Goal: Information Seeking & Learning: Find specific fact

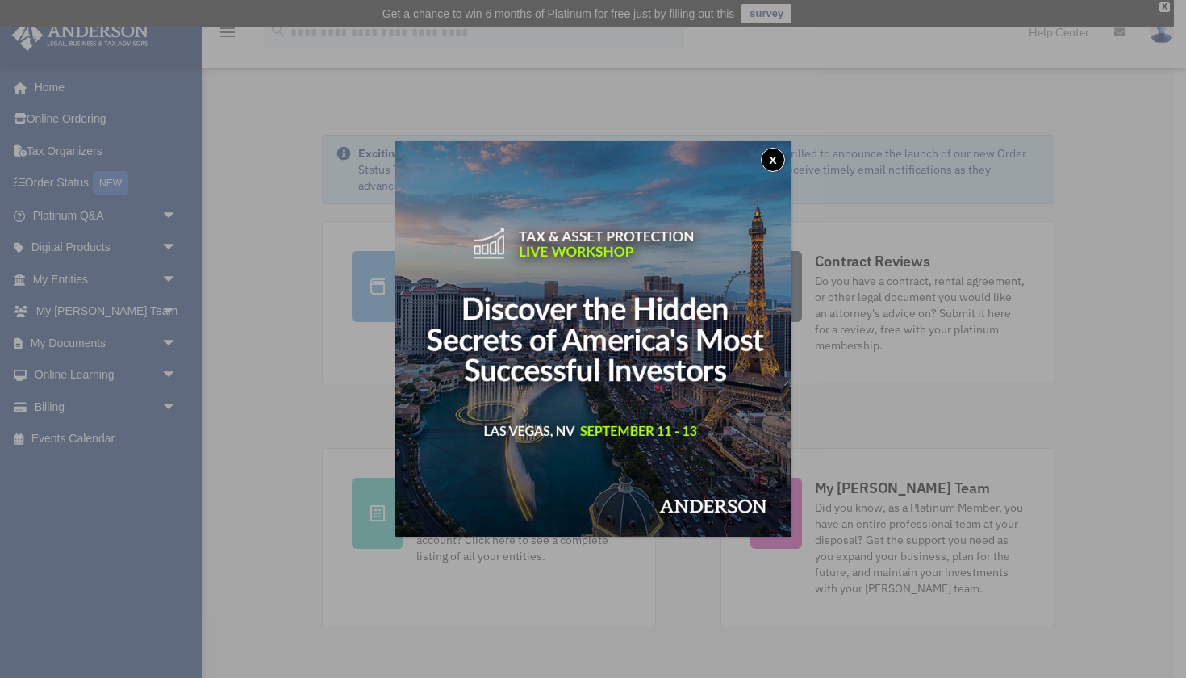
click at [775, 161] on button "x" at bounding box center [773, 160] width 24 height 24
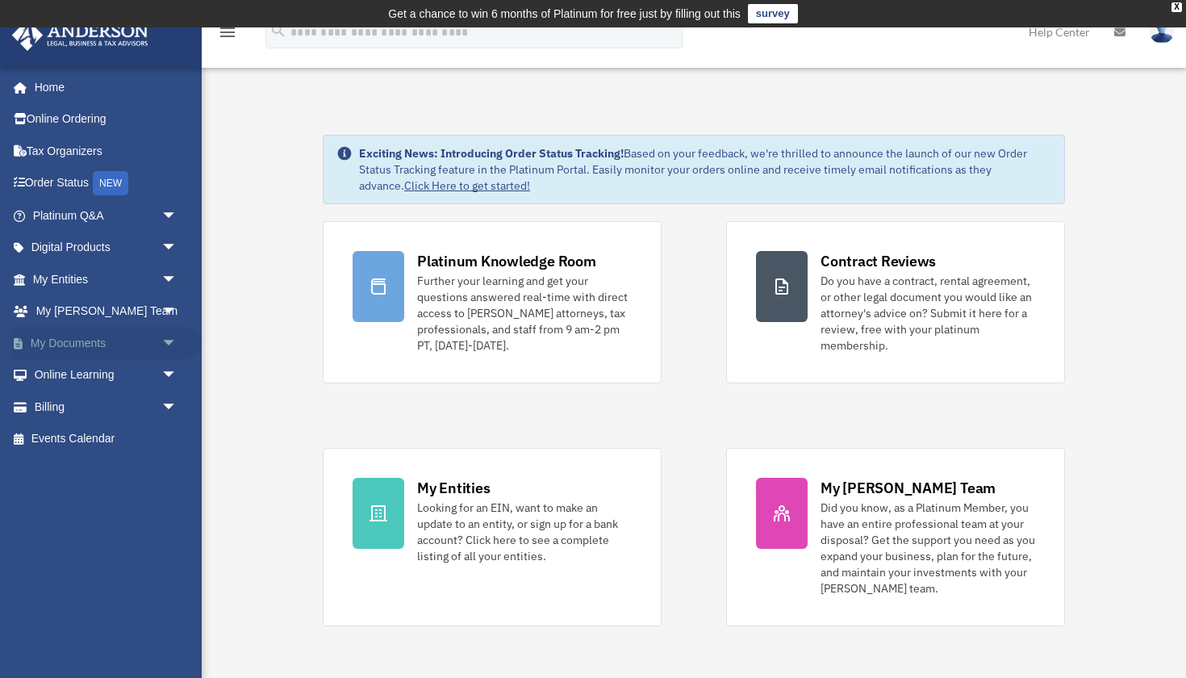
click at [164, 338] on span "arrow_drop_down" at bounding box center [177, 343] width 32 height 33
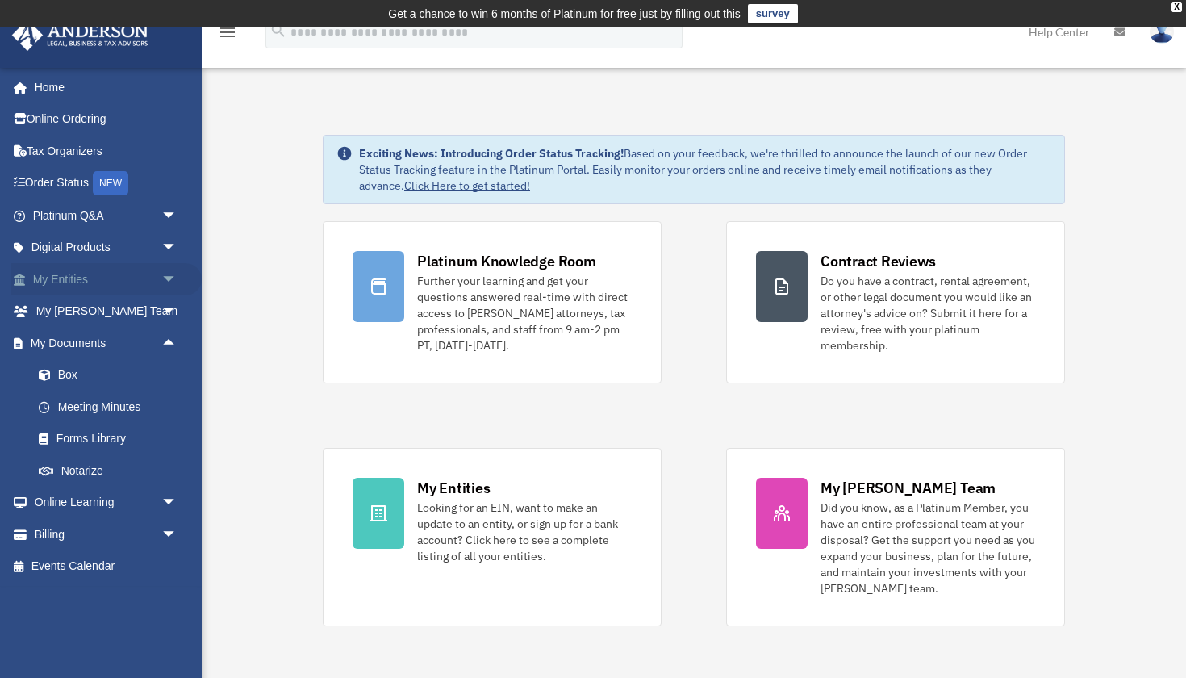
click at [96, 279] on link "My Entities arrow_drop_down" at bounding box center [106, 279] width 190 height 32
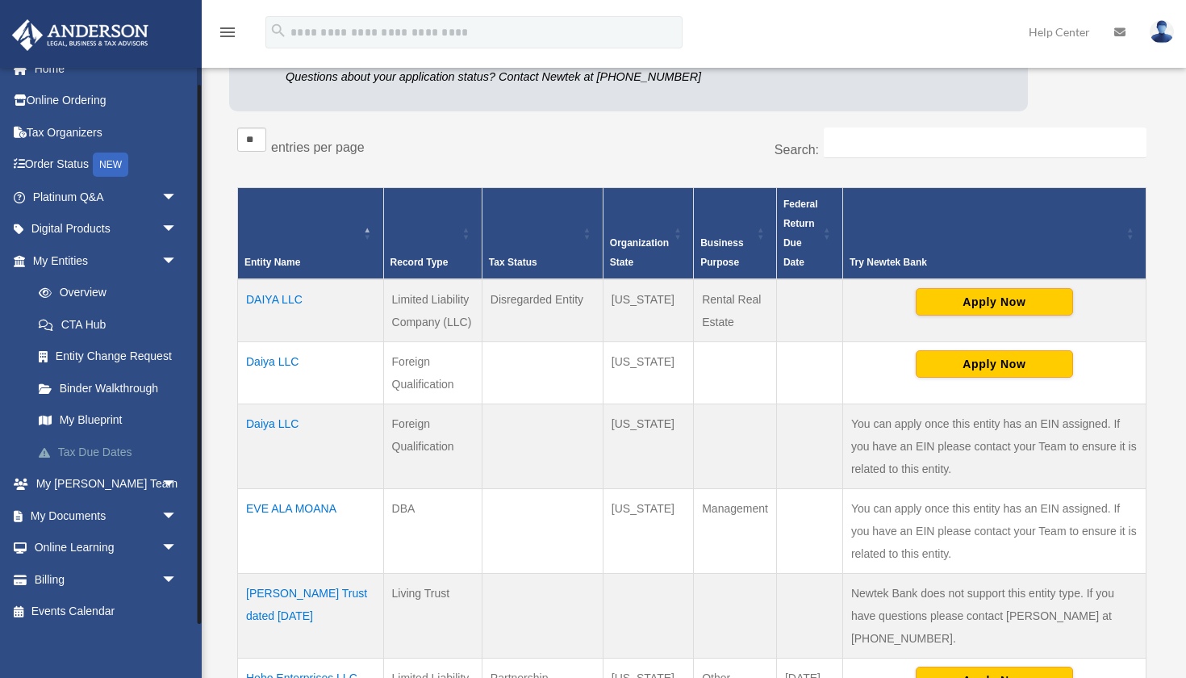
scroll to position [261, 0]
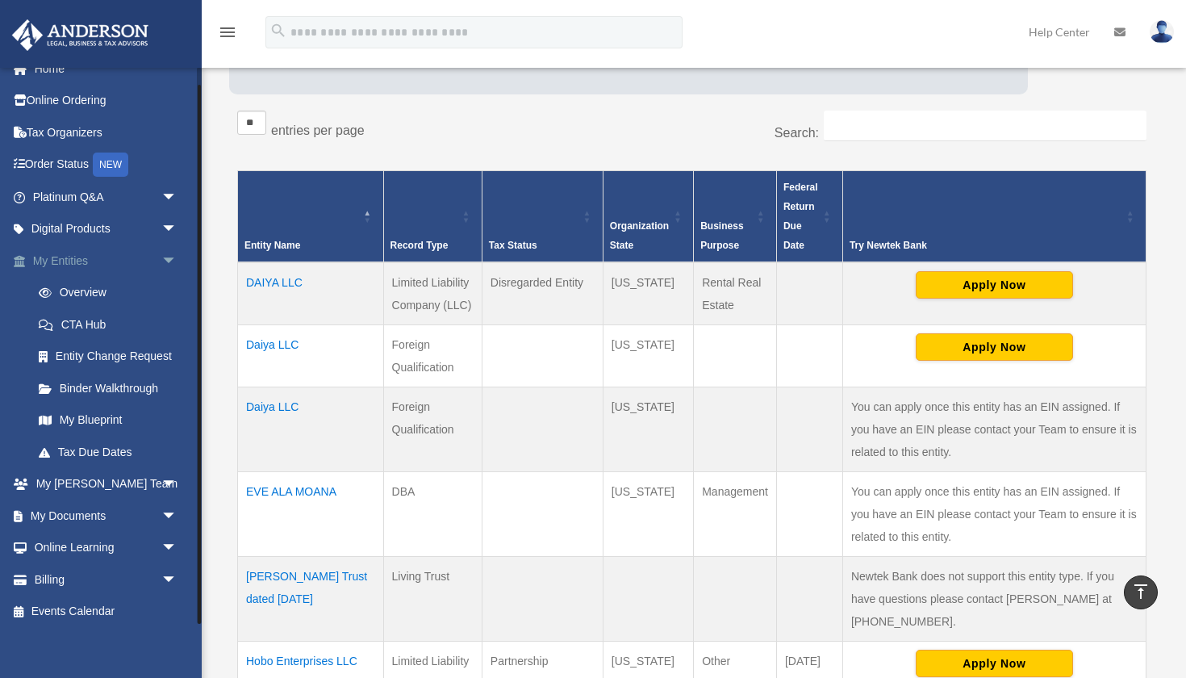
click at [169, 257] on span "arrow_drop_down" at bounding box center [177, 260] width 32 height 33
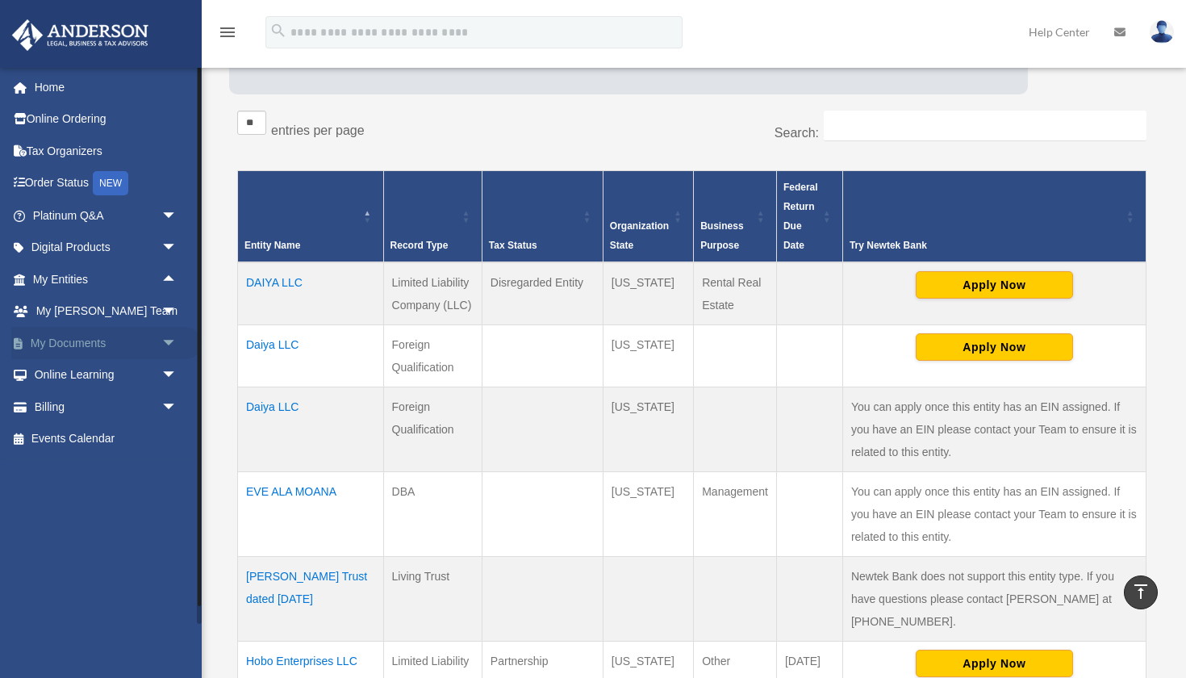
click at [161, 340] on span "arrow_drop_down" at bounding box center [177, 343] width 32 height 33
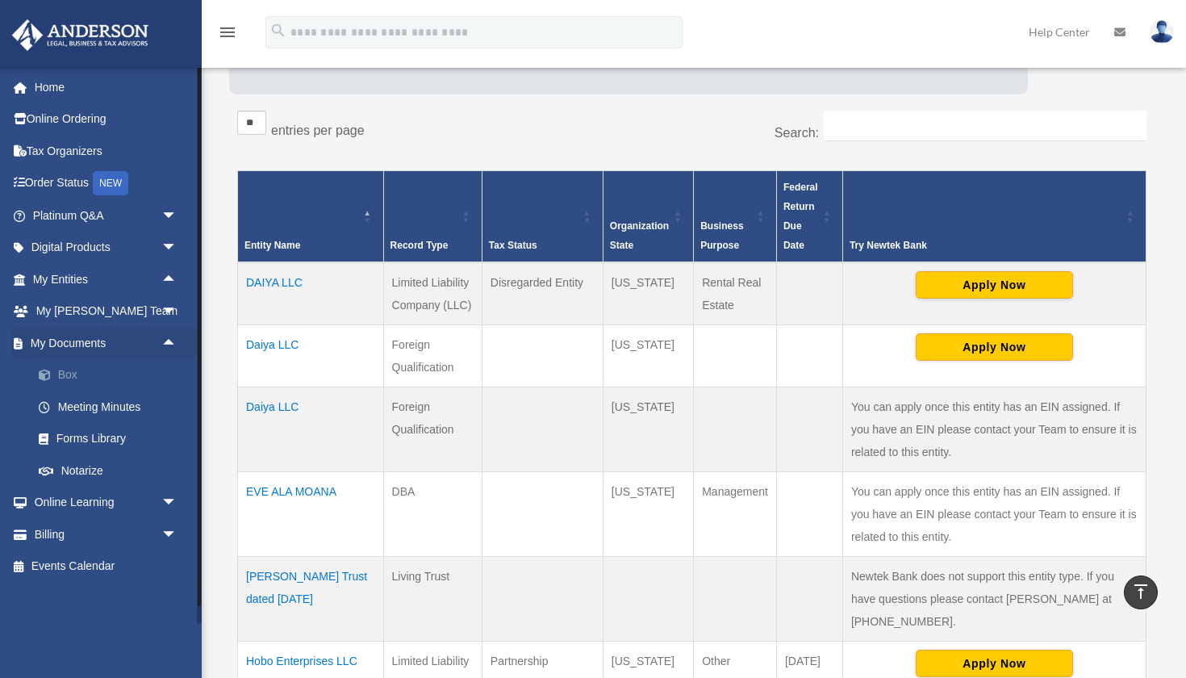
click at [77, 373] on link "Box" at bounding box center [112, 375] width 179 height 32
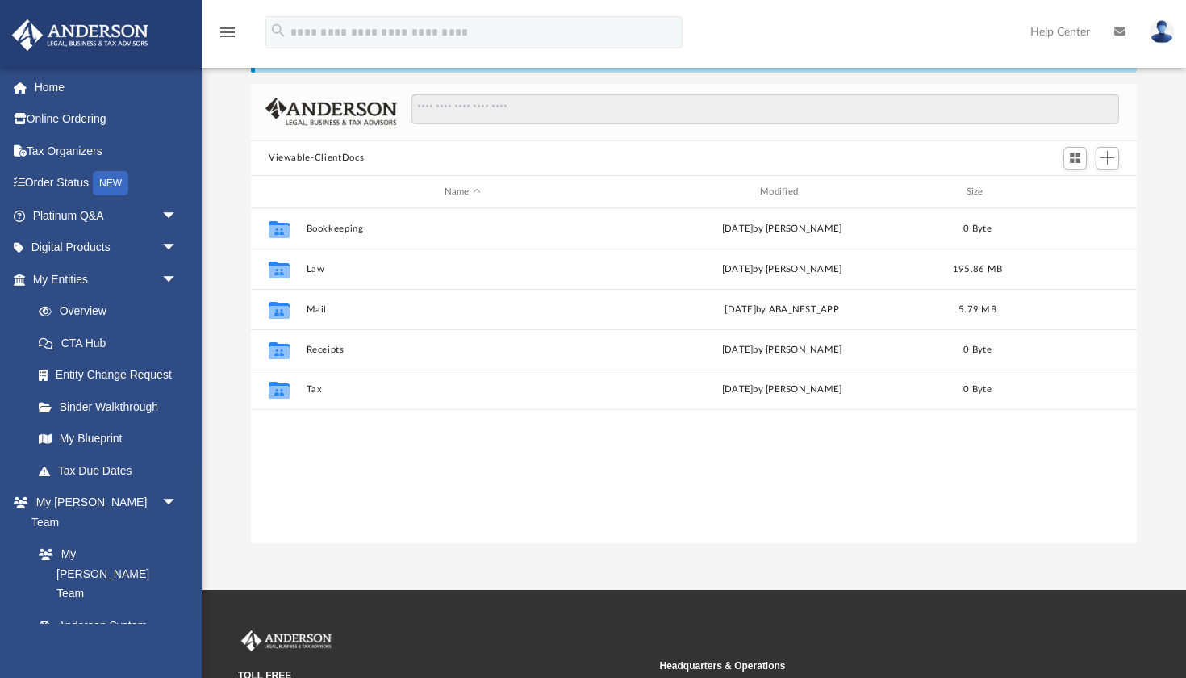
scroll to position [98, 0]
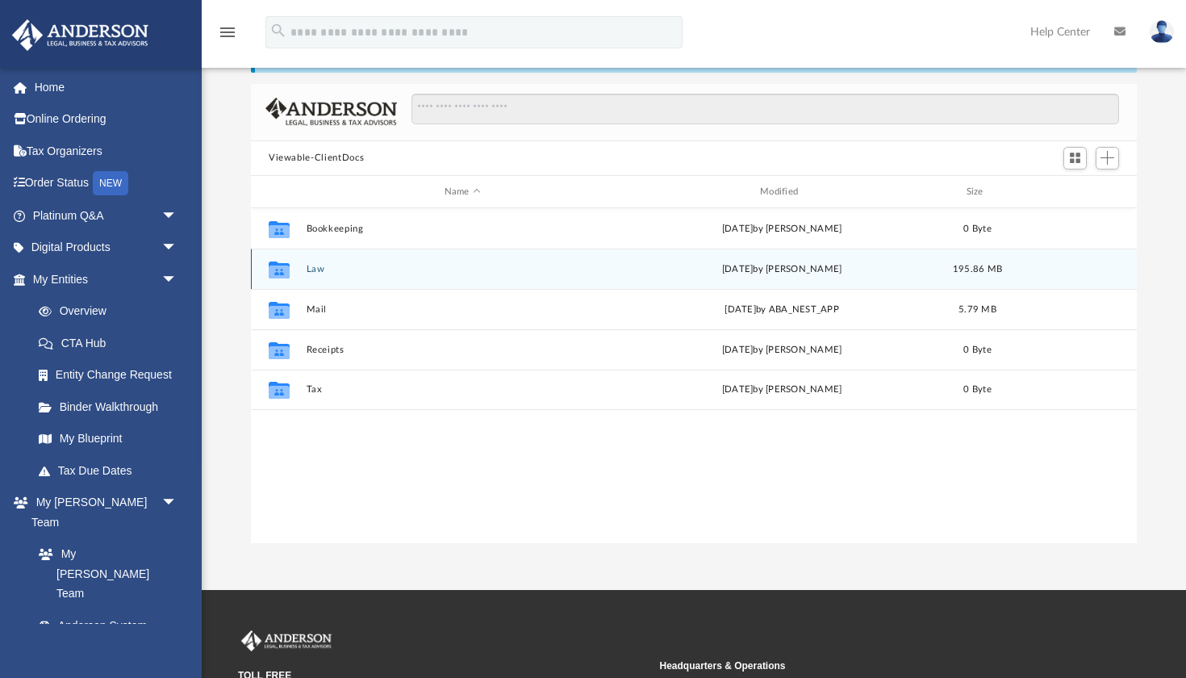
click at [330, 272] on button "Law" at bounding box center [463, 269] width 312 height 10
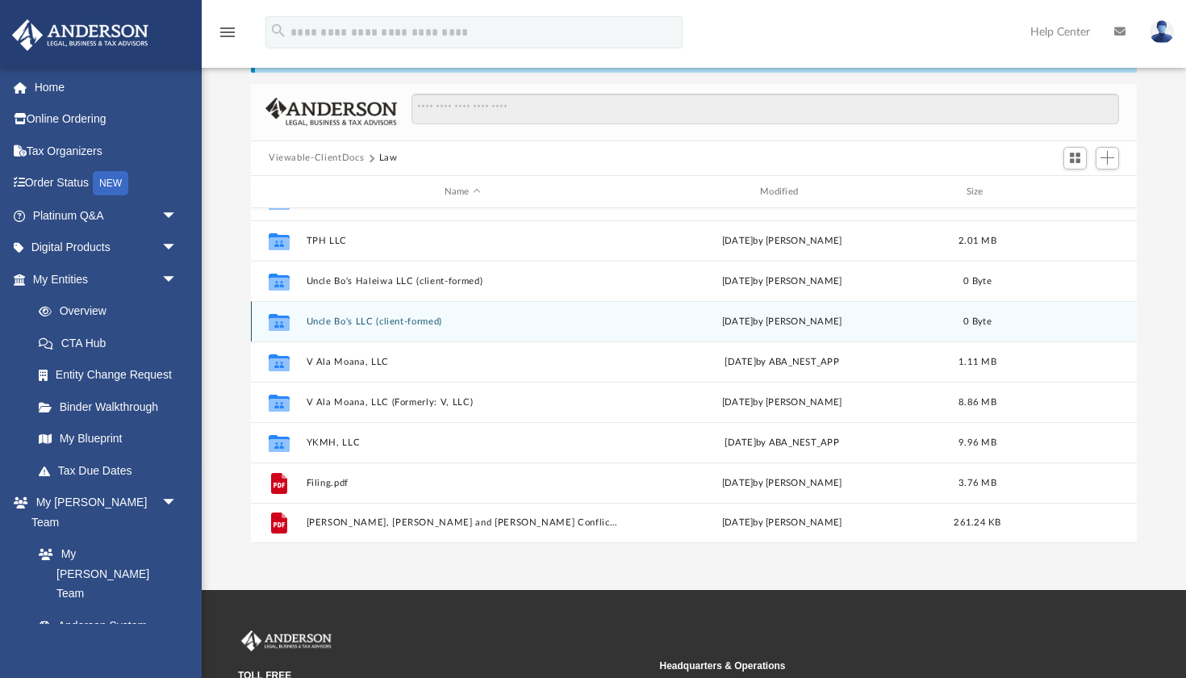
scroll to position [270, 0]
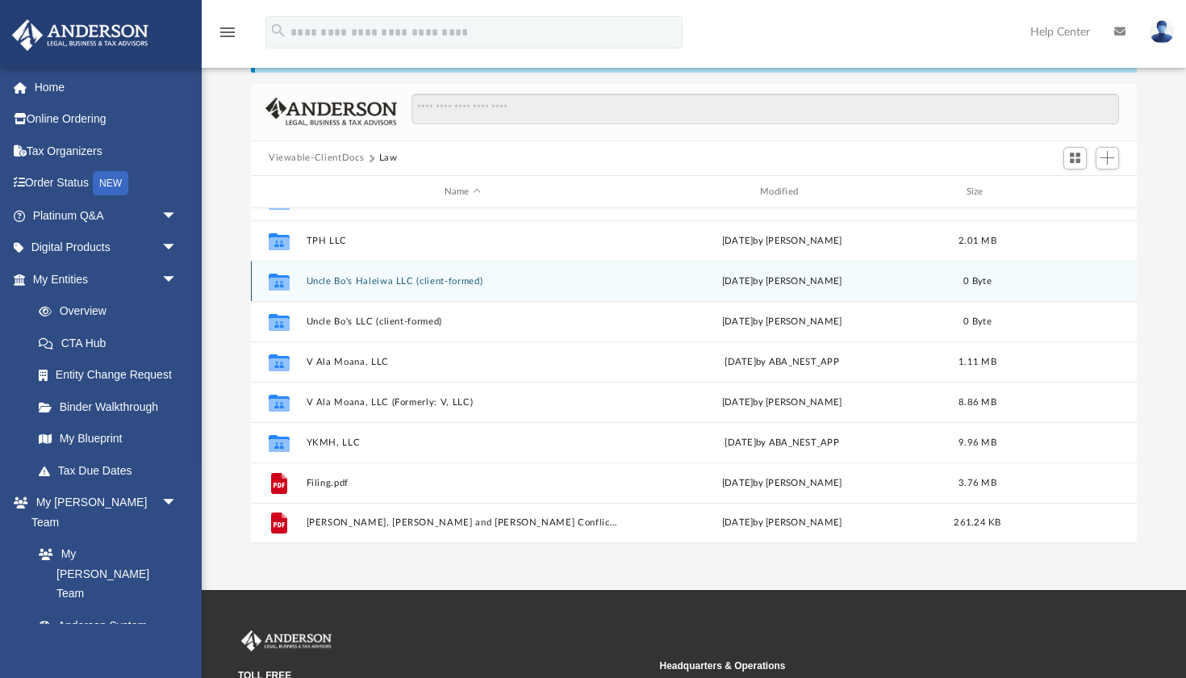
click at [369, 286] on button "Uncle Bo's Haleiwa LLC (client-formed)" at bounding box center [463, 281] width 312 height 10
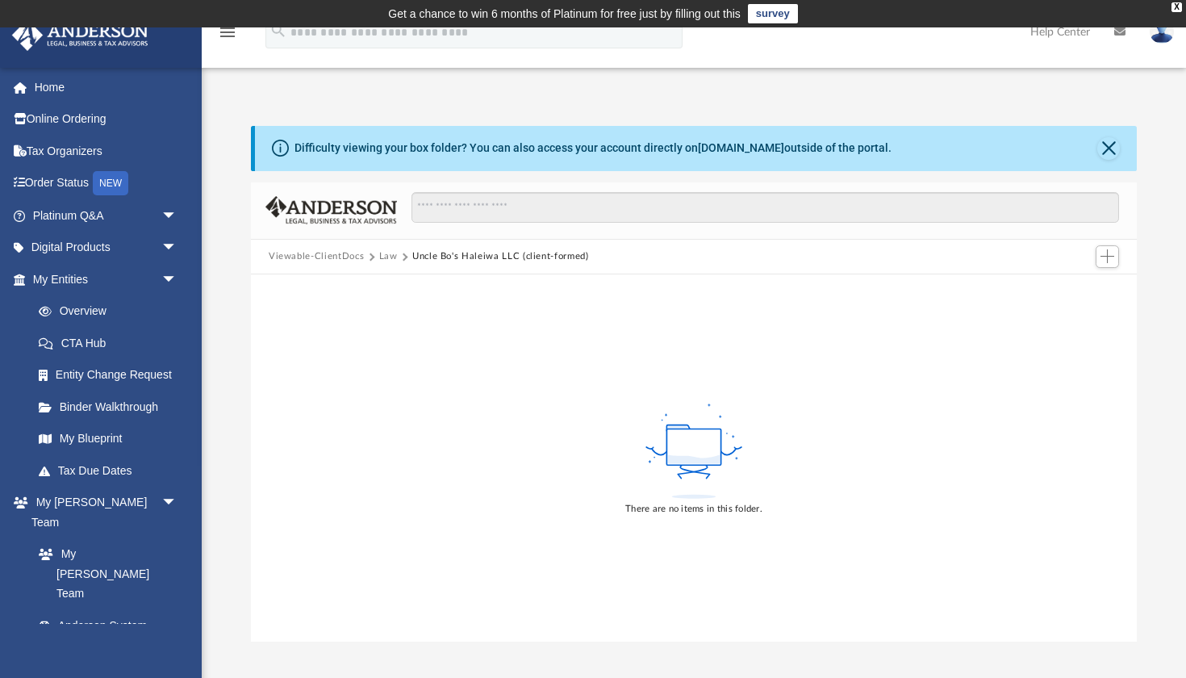
scroll to position [0, 0]
click at [1111, 156] on button "Close" at bounding box center [1108, 148] width 23 height 23
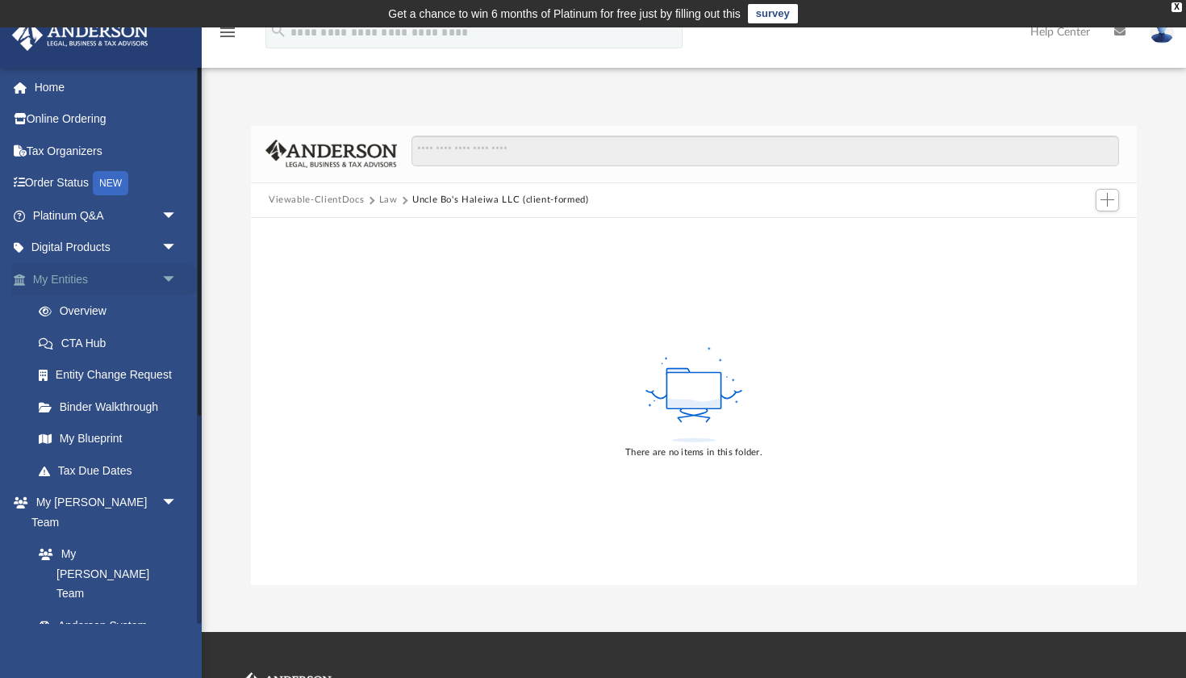
click at [81, 277] on link "My Entities arrow_drop_down" at bounding box center [106, 279] width 190 height 32
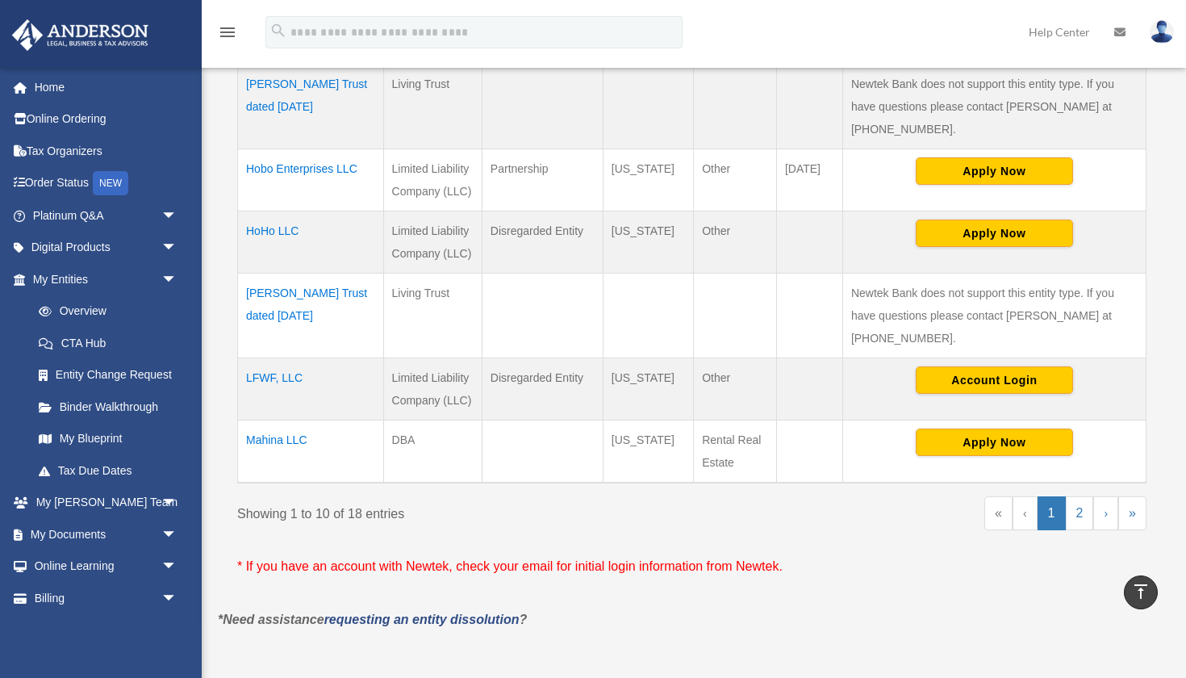
scroll to position [760, 0]
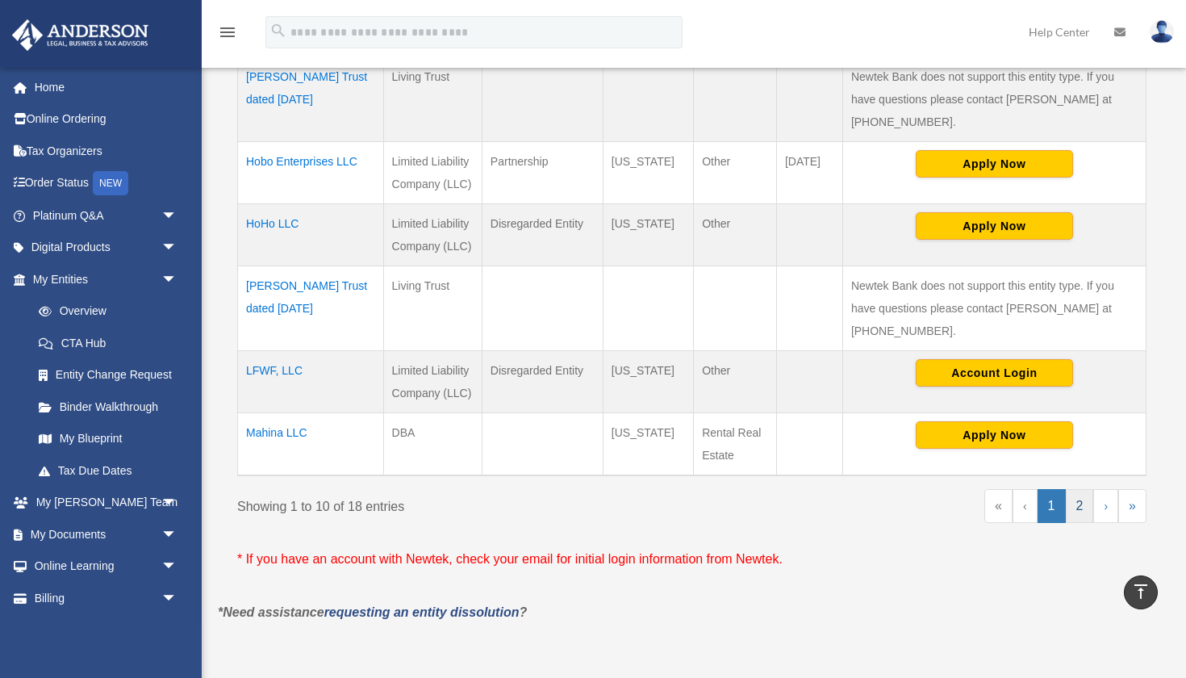
click at [1079, 489] on link "2" at bounding box center [1080, 506] width 28 height 34
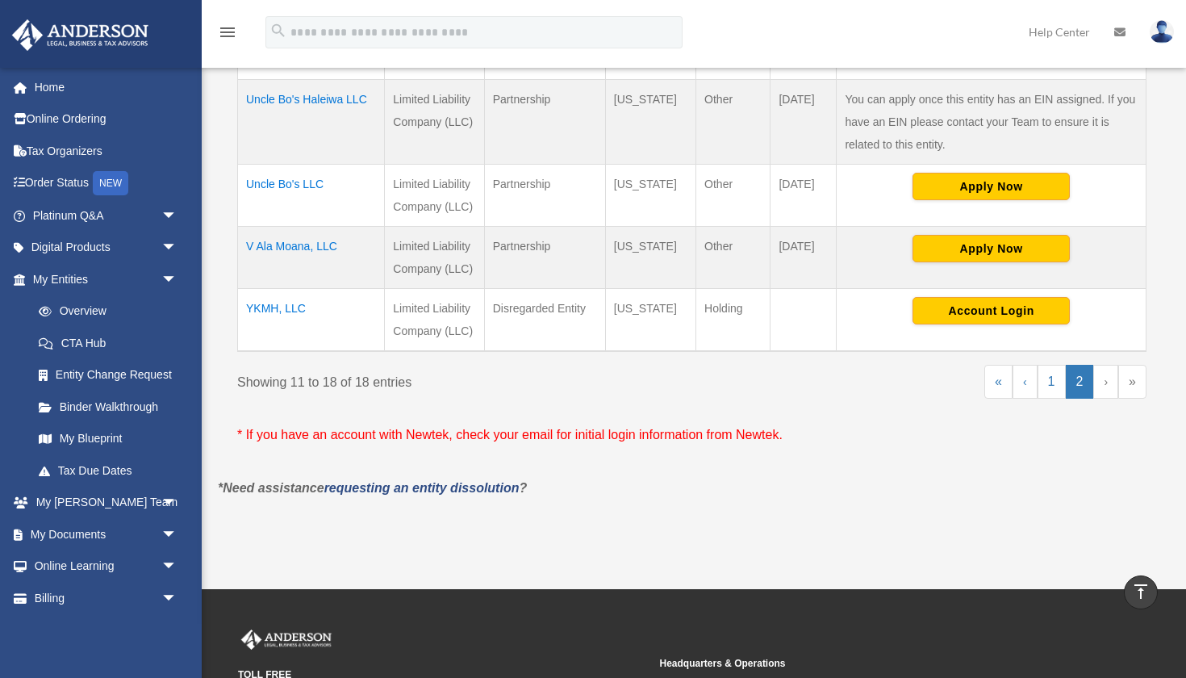
click at [335, 100] on td "Uncle Bo's Haleiwa LLC" at bounding box center [311, 121] width 147 height 85
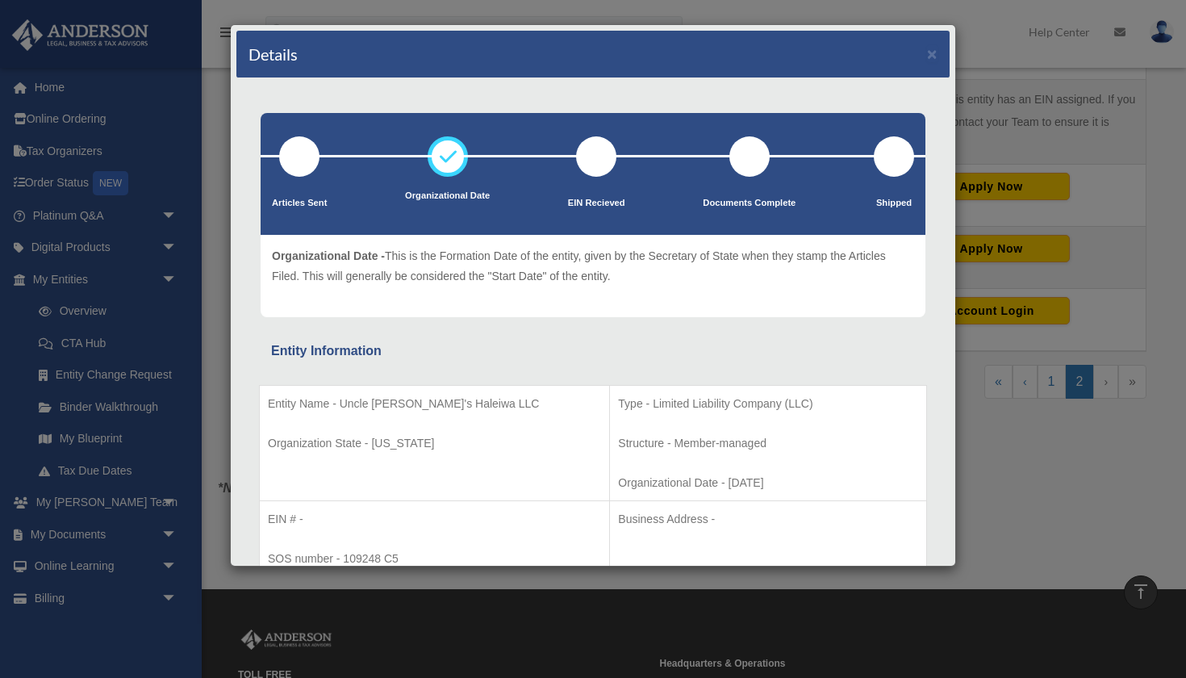
scroll to position [0, 0]
click at [930, 54] on button "×" at bounding box center [932, 53] width 10 height 17
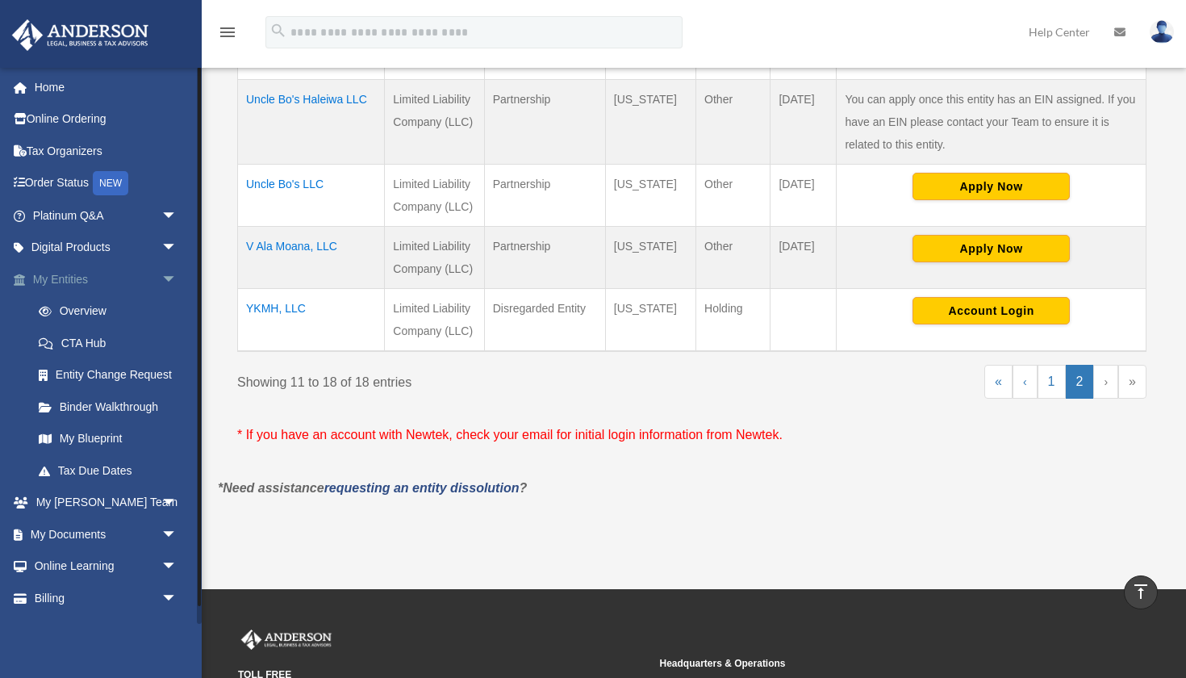
click at [174, 273] on span "arrow_drop_down" at bounding box center [177, 279] width 32 height 33
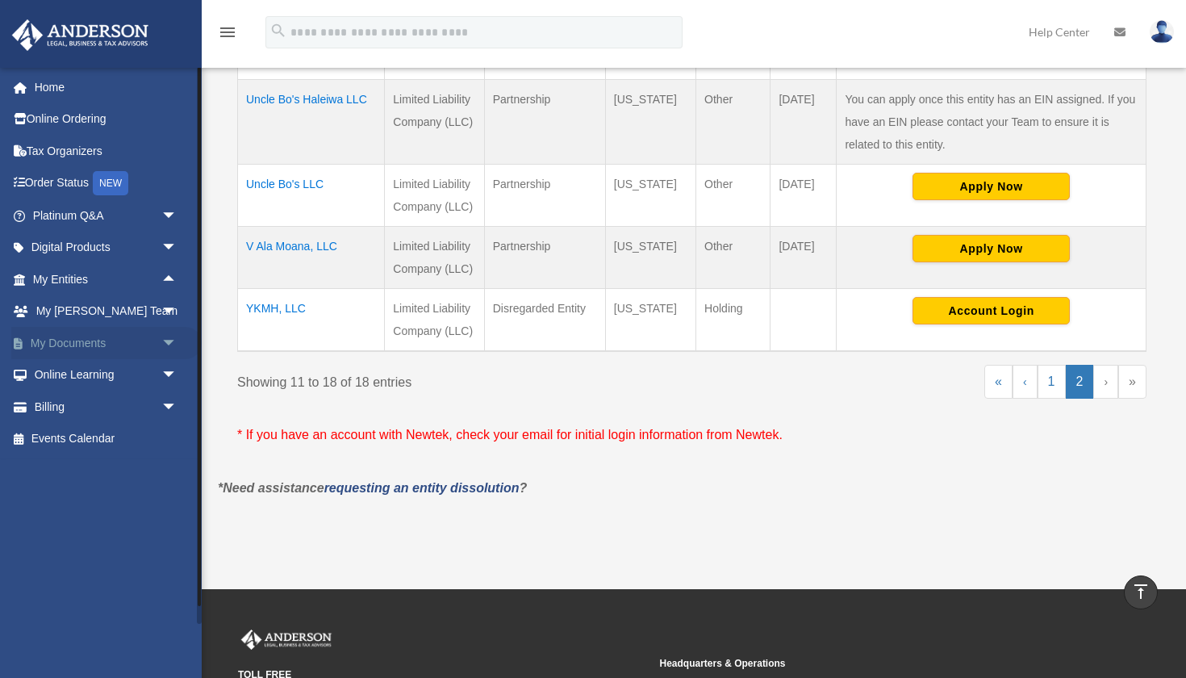
click at [125, 342] on link "My Documents arrow_drop_down" at bounding box center [106, 343] width 190 height 32
click at [165, 340] on span "arrow_drop_down" at bounding box center [177, 343] width 32 height 33
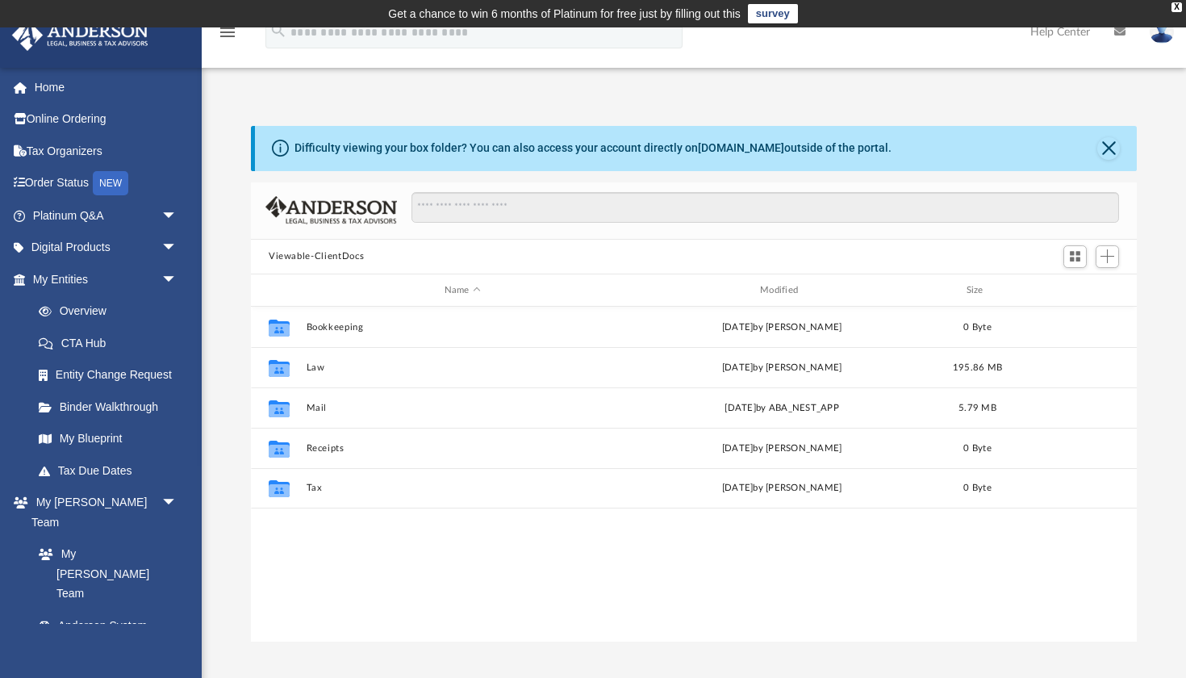
scroll to position [1, 1]
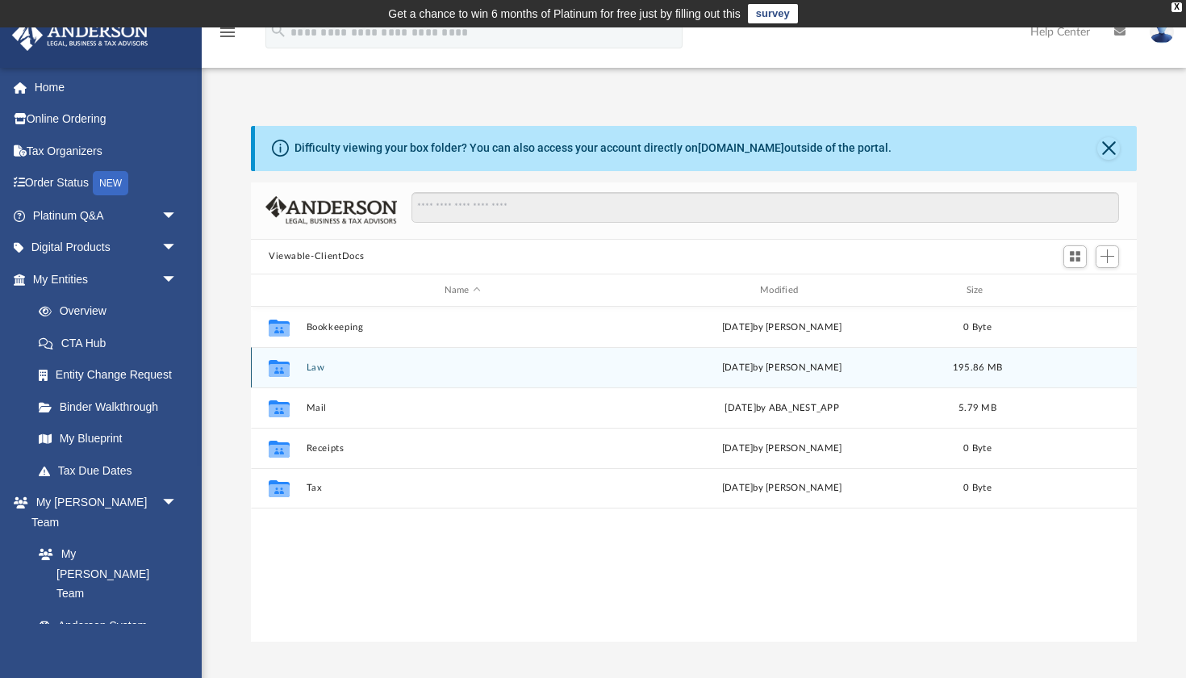
click at [360, 370] on button "Law" at bounding box center [463, 367] width 312 height 10
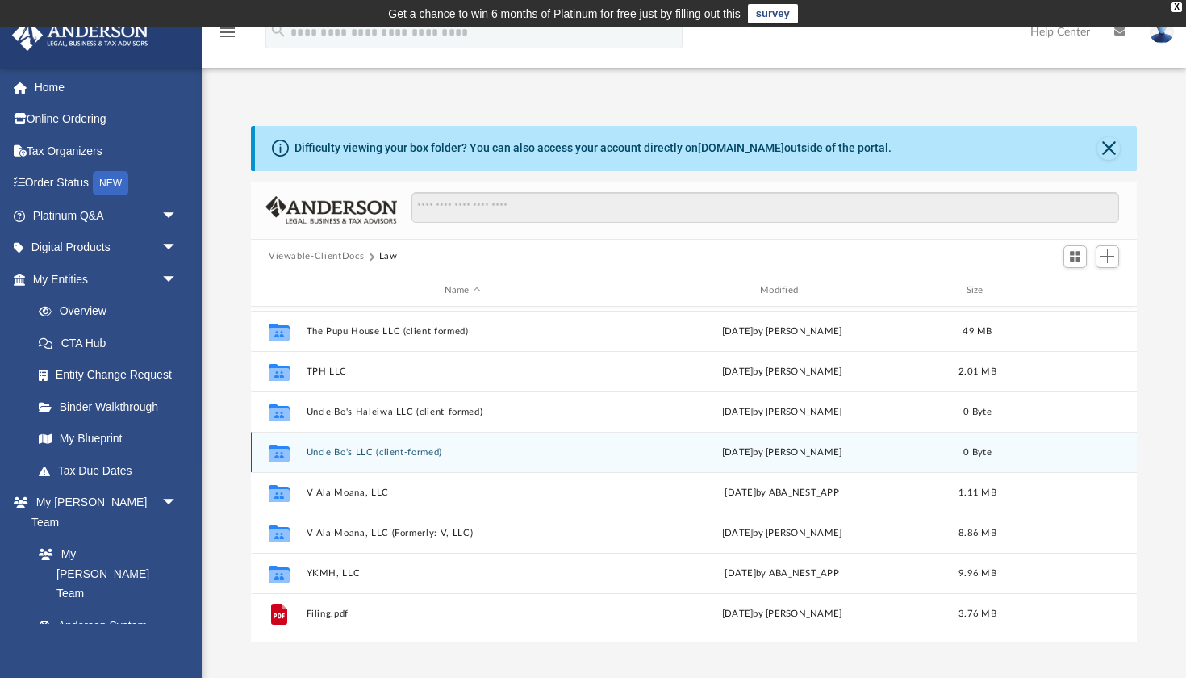
scroll to position [240, 0]
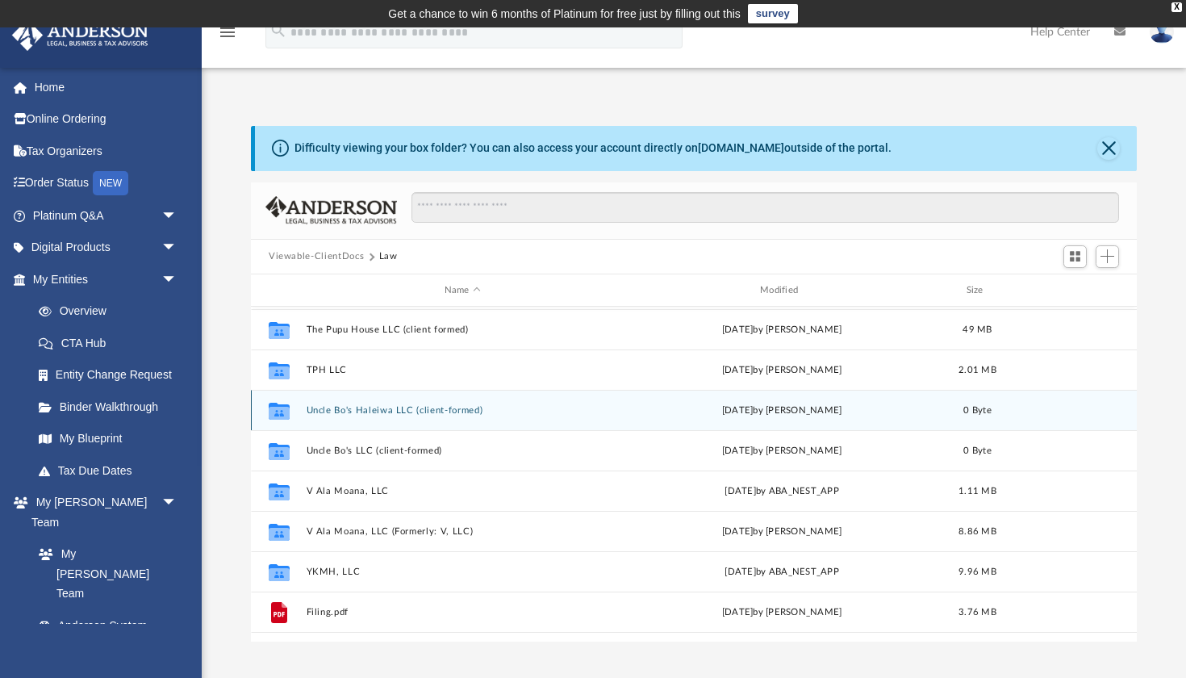
click at [424, 421] on div "Collaborated Folder Uncle Bo's Haleiwa LLC (client-formed) Thu Dec 28 2023 by D…" at bounding box center [694, 410] width 886 height 40
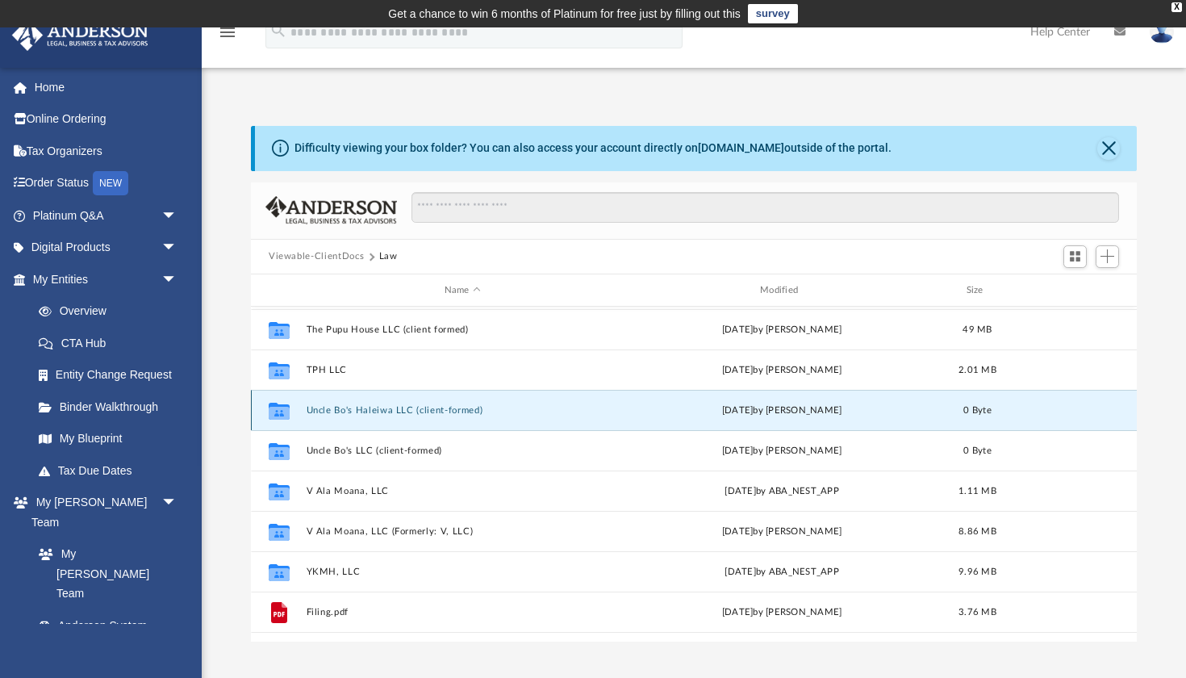
click at [405, 411] on button "Uncle Bo's Haleiwa LLC (client-formed)" at bounding box center [463, 410] width 312 height 10
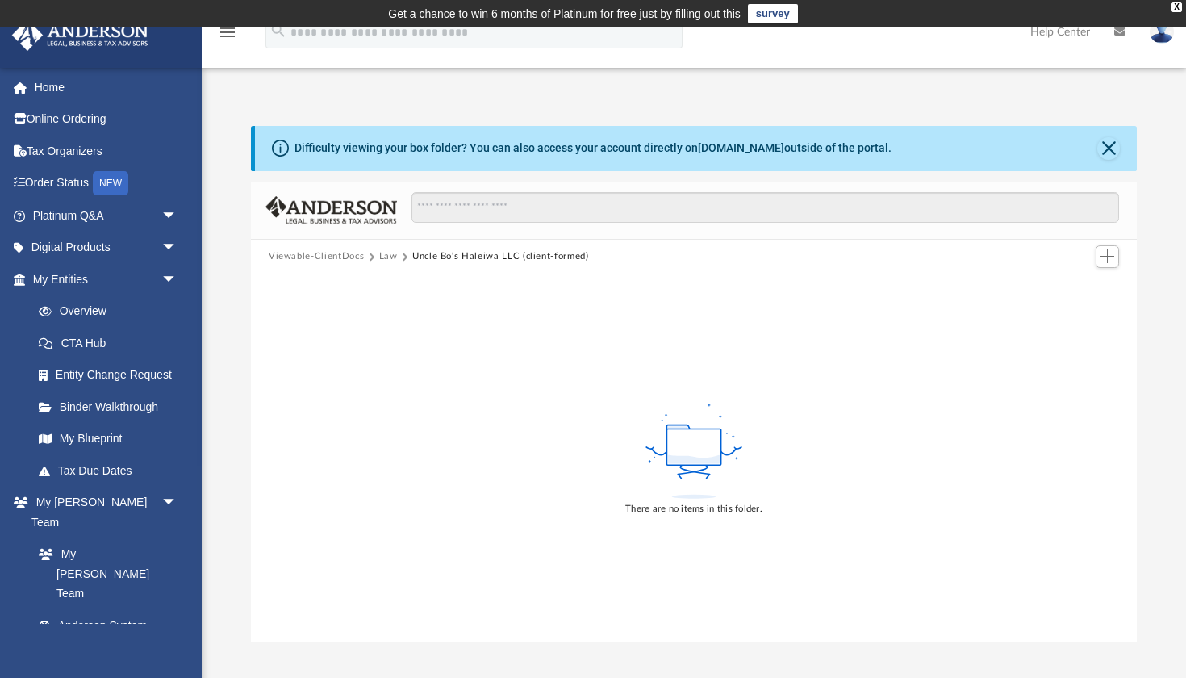
scroll to position [0, 0]
click at [1105, 149] on button "Close" at bounding box center [1108, 148] width 23 height 23
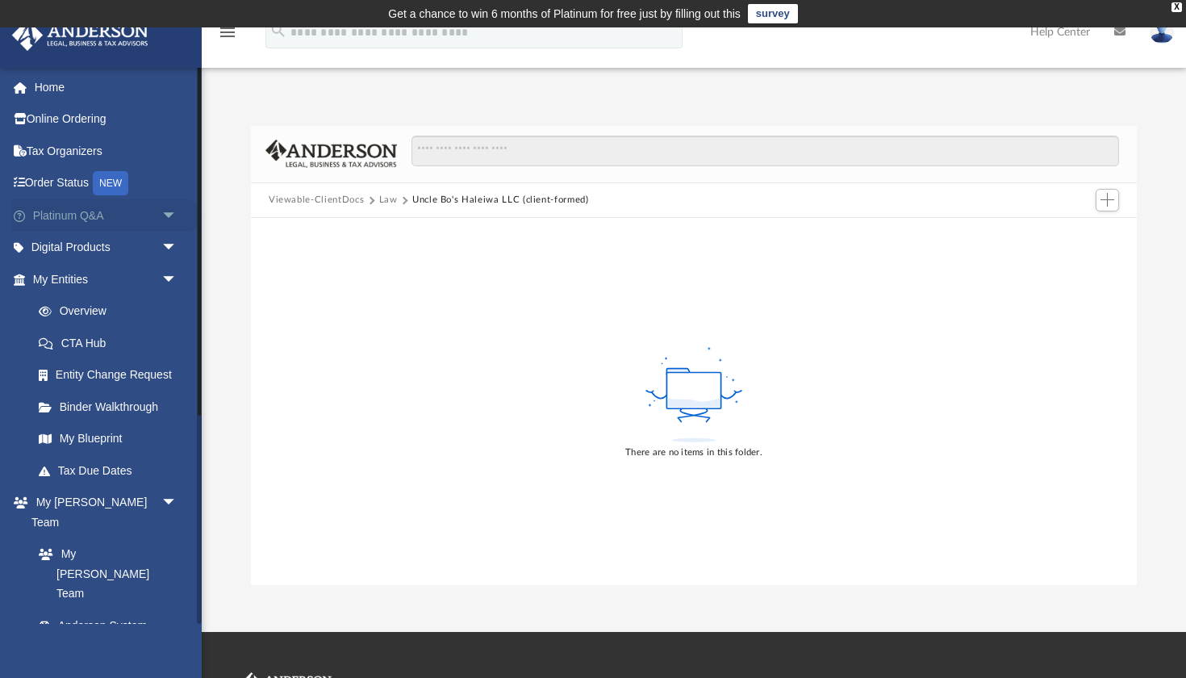
click at [94, 219] on link "Platinum Q&A arrow_drop_down" at bounding box center [106, 215] width 190 height 32
click at [173, 215] on span "arrow_drop_down" at bounding box center [177, 215] width 32 height 33
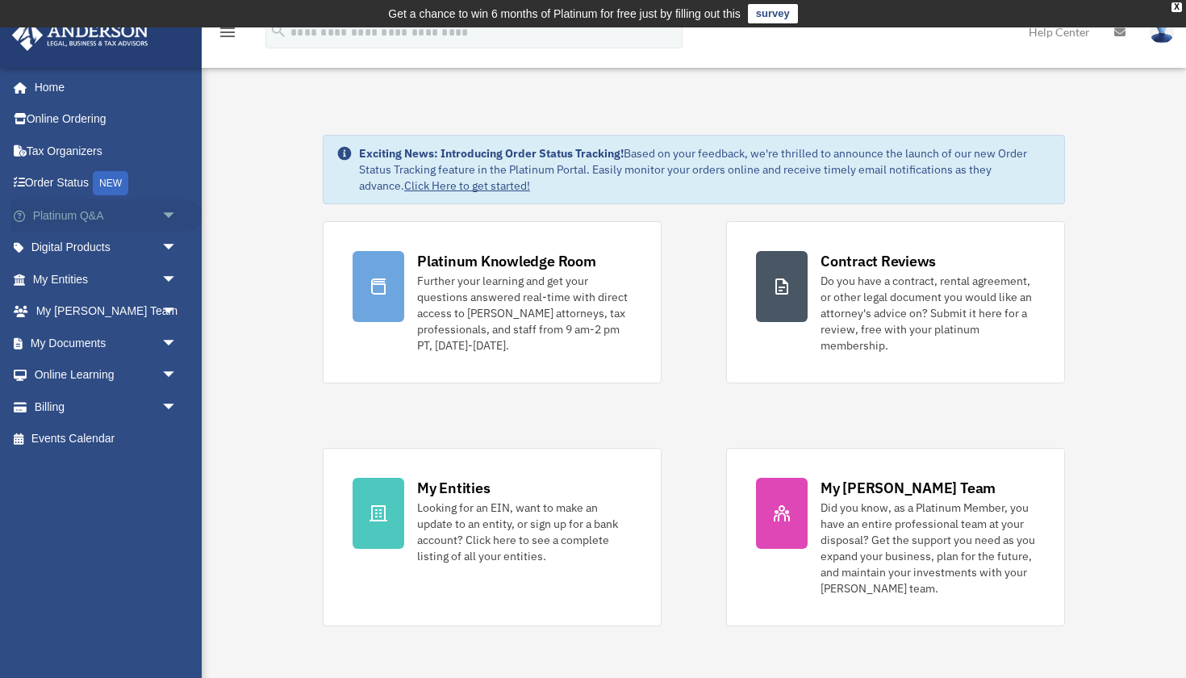
click at [91, 219] on link "Platinum Q&A arrow_drop_down" at bounding box center [106, 215] width 190 height 32
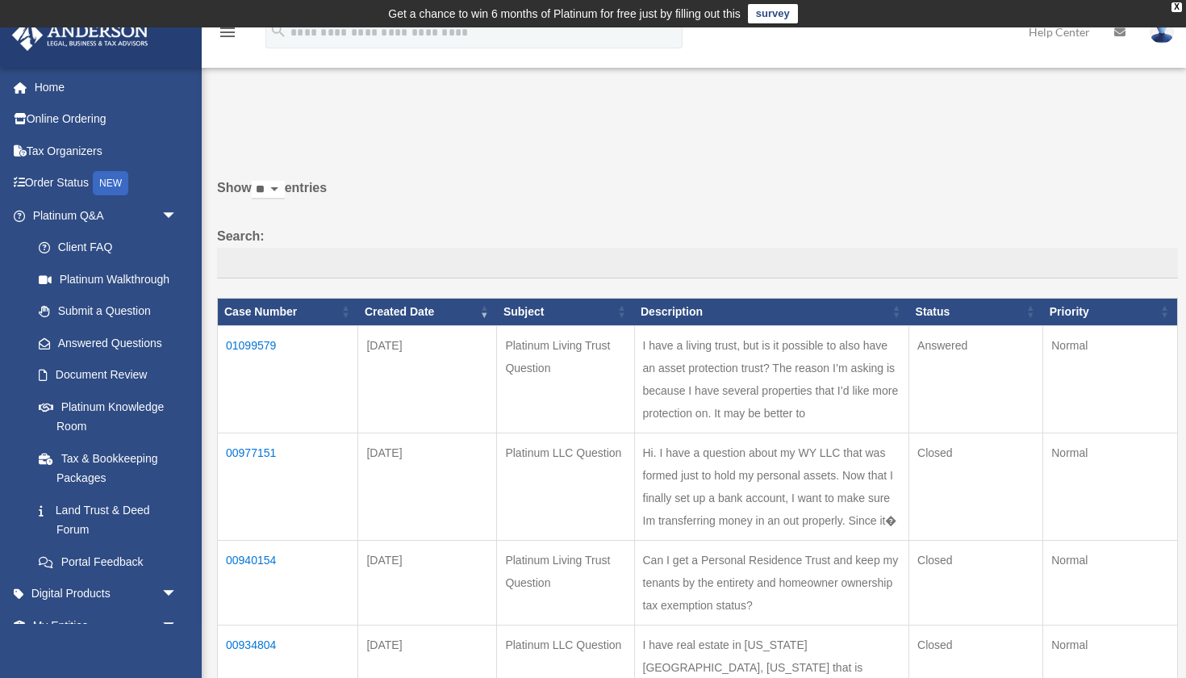
click at [265, 356] on td "01099579" at bounding box center [288, 378] width 140 height 107
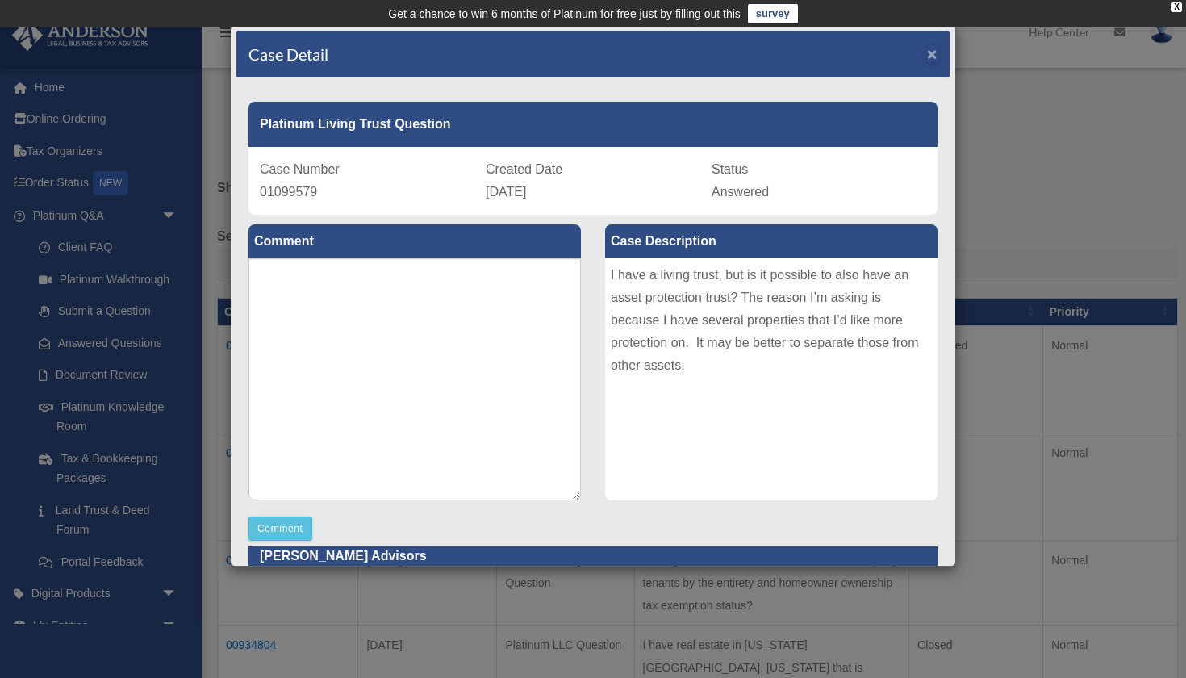
click at [933, 54] on span "×" at bounding box center [932, 53] width 10 height 19
